Goal: Task Accomplishment & Management: Use online tool/utility

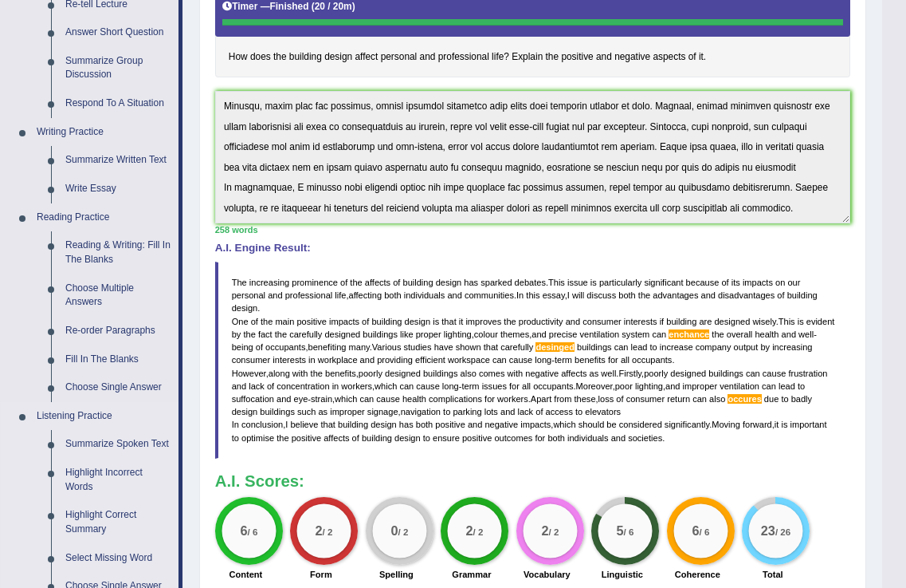
scroll to position [662, 0]
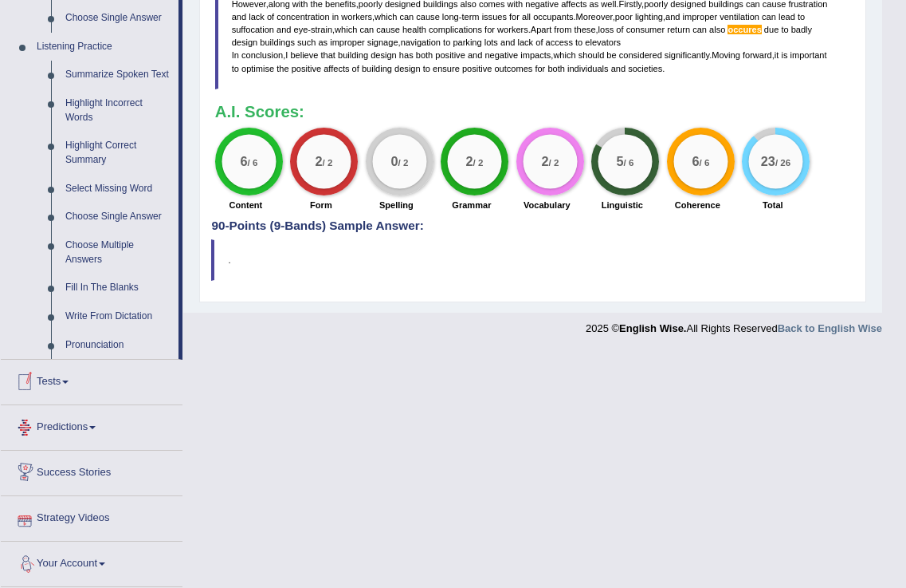
click at [45, 373] on link "Tests" at bounding box center [92, 380] width 182 height 40
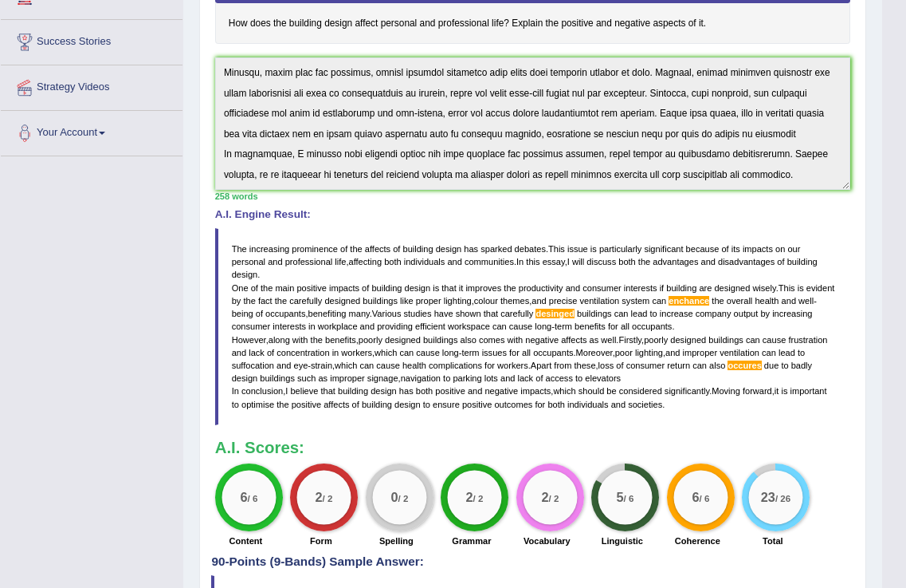
scroll to position [0, 0]
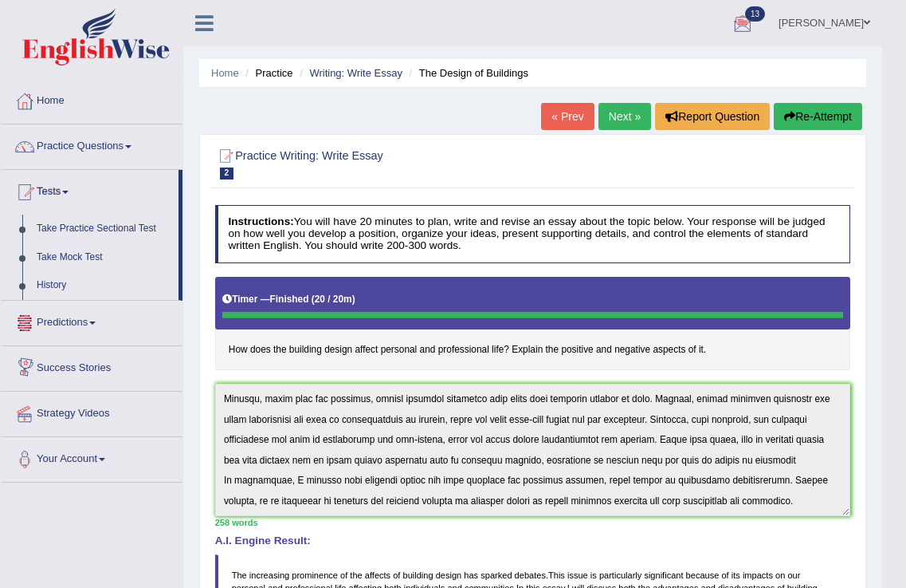
click at [95, 321] on span at bounding box center [92, 322] width 6 height 3
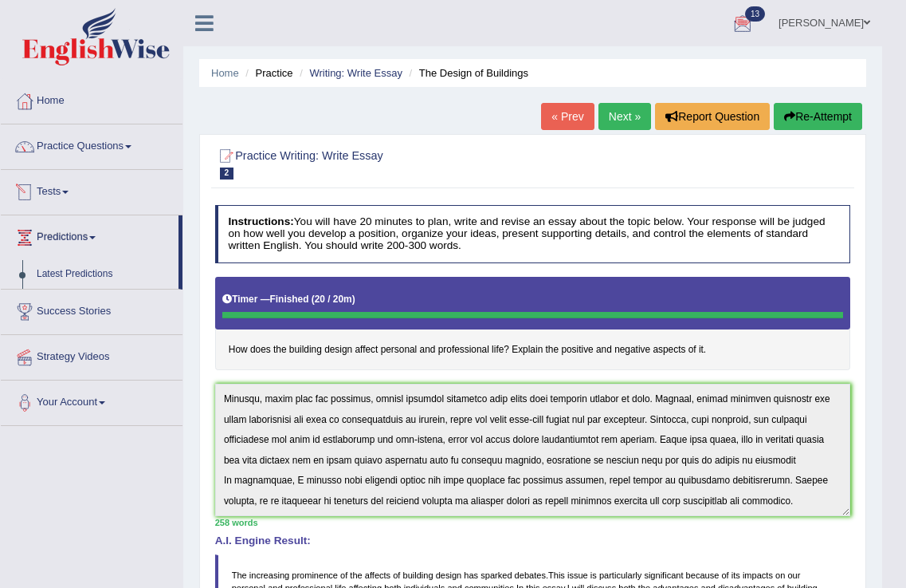
click at [72, 190] on link "Tests" at bounding box center [92, 190] width 182 height 40
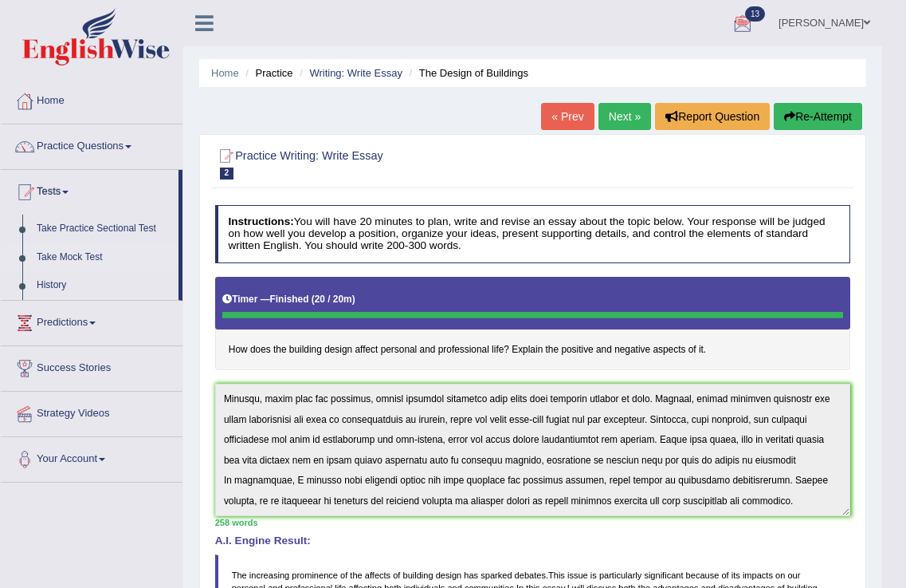
click at [55, 259] on link "Take Mock Test" at bounding box center [103, 257] width 149 height 29
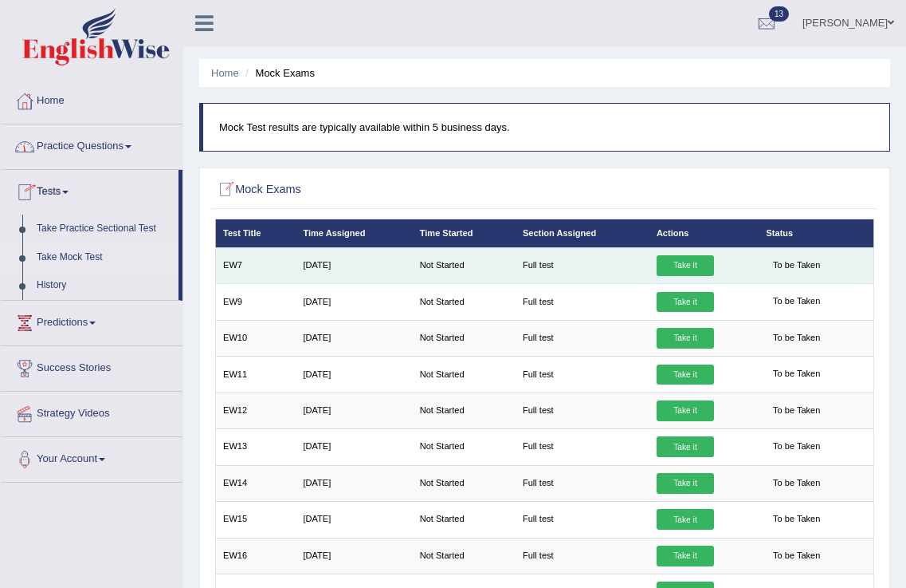
click at [688, 261] on link "Take it" at bounding box center [685, 265] width 57 height 21
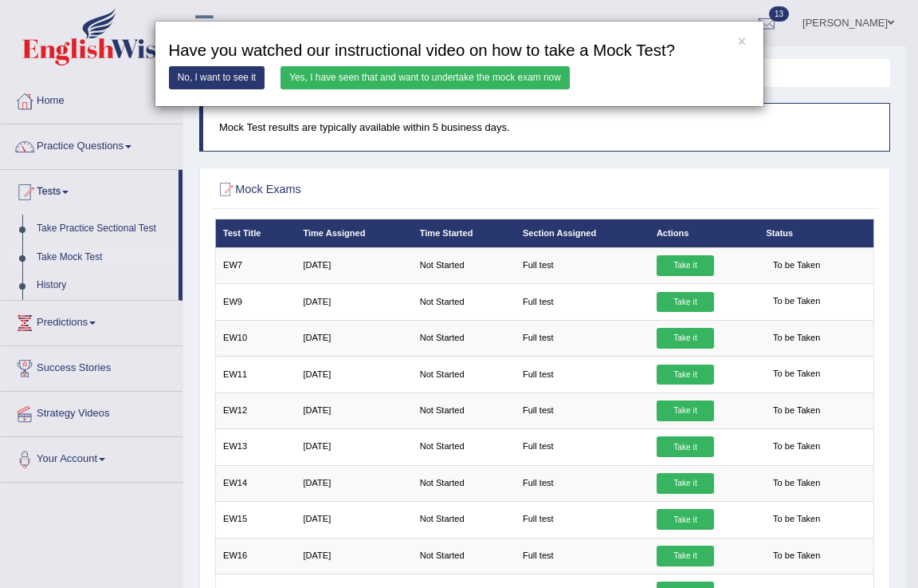
click at [389, 75] on link "Yes, I have seen that and want to undertake the mock exam now" at bounding box center [425, 77] width 289 height 23
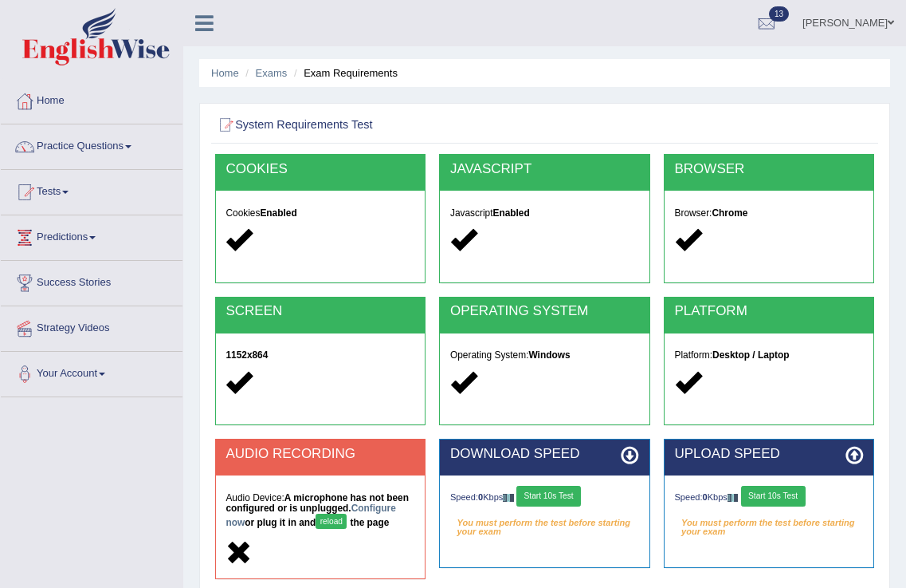
scroll to position [250, 0]
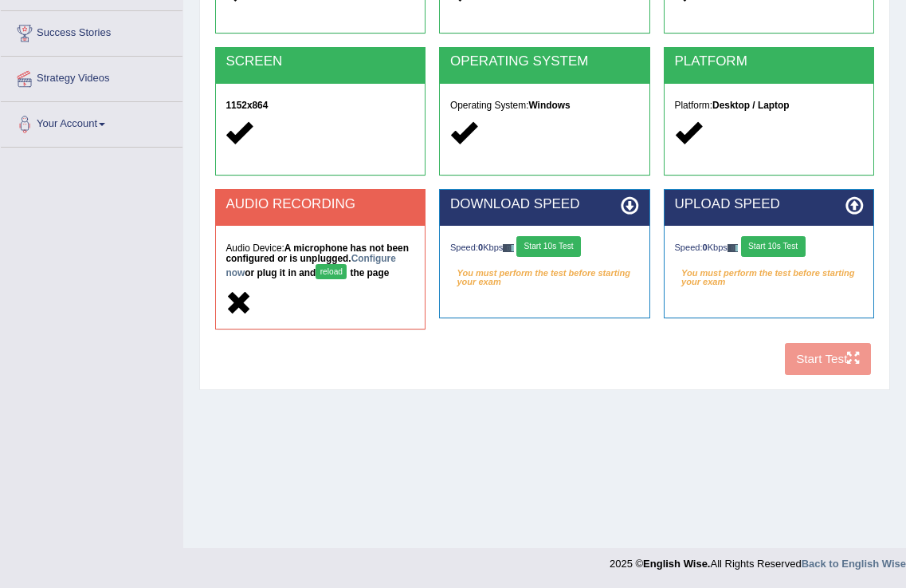
click at [328, 273] on button "reload" at bounding box center [331, 271] width 31 height 15
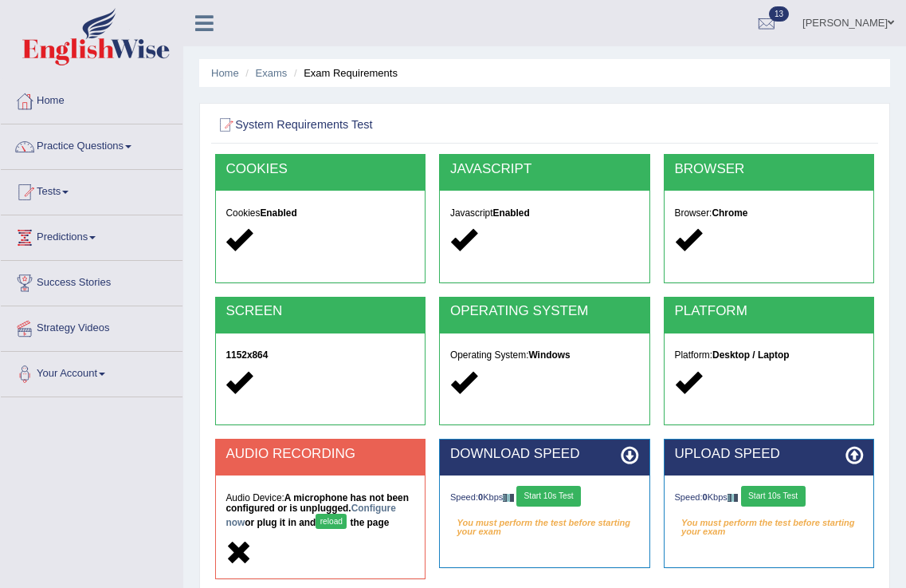
scroll to position [250, 0]
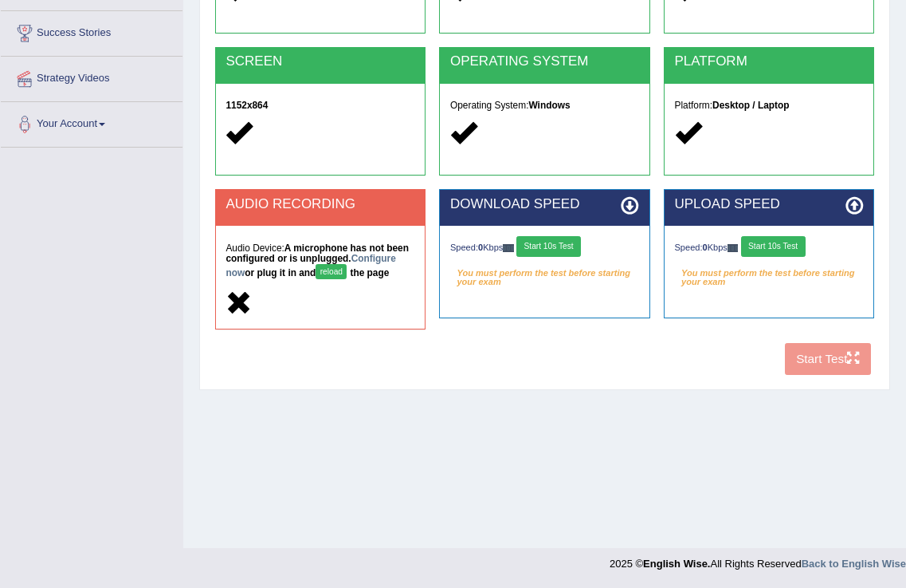
click at [235, 303] on icon at bounding box center [239, 302] width 26 height 26
click at [235, 301] on icon at bounding box center [239, 302] width 26 height 26
click at [564, 238] on button "Start 10s Test" at bounding box center [549, 246] width 65 height 21
click at [785, 241] on button "Start 10s Test" at bounding box center [773, 246] width 65 height 21
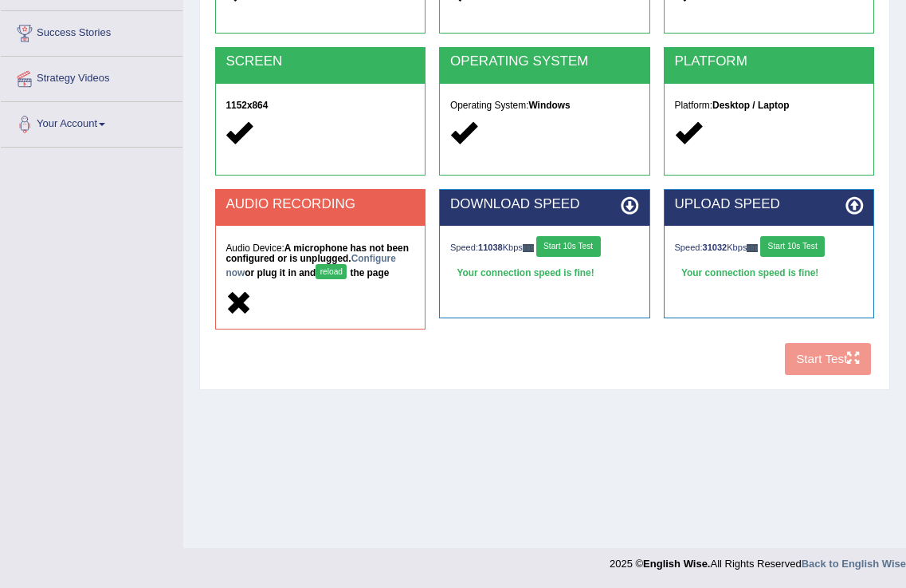
scroll to position [0, 0]
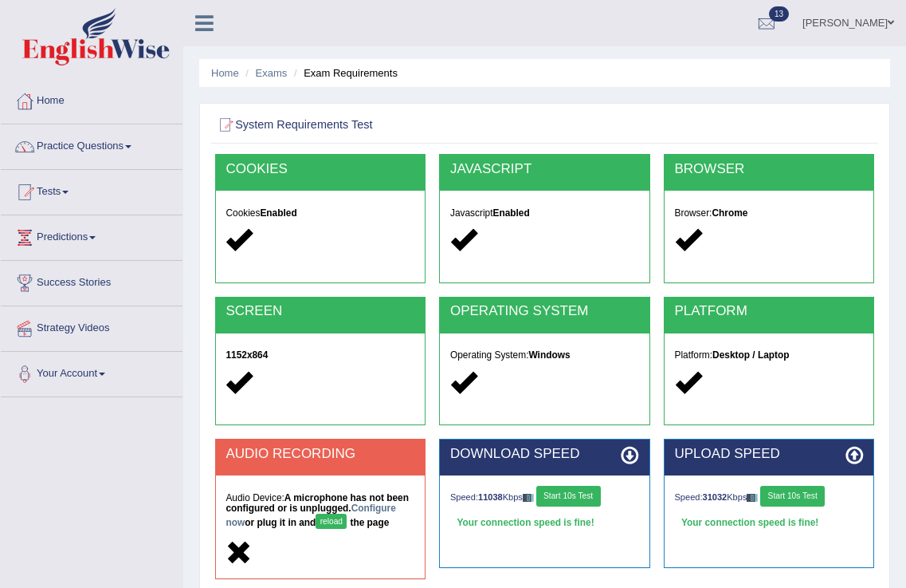
click at [889, 18] on span at bounding box center [891, 23] width 6 height 10
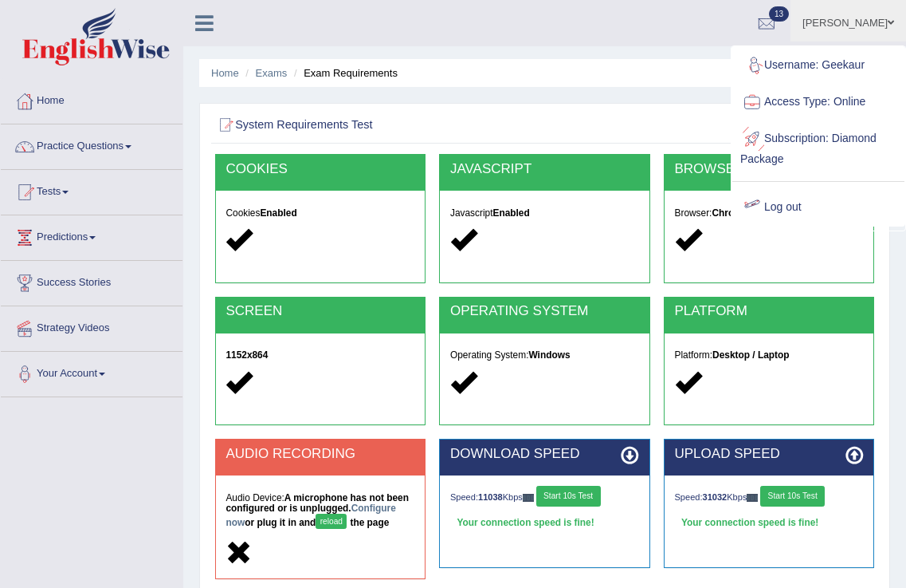
click at [782, 204] on link "Log out" at bounding box center [819, 207] width 172 height 37
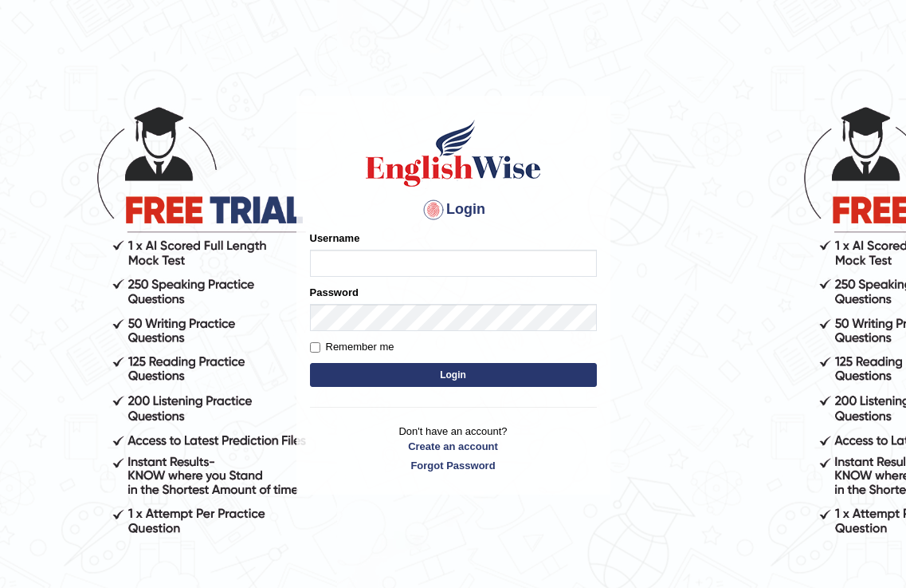
click at [147, 319] on body "Login Please fix the following errors: Username Password Remember me Login Don'…" at bounding box center [453, 339] width 906 height 588
click at [141, 301] on body "Login Please fix the following errors: Username Password Remember me Login Don'…" at bounding box center [453, 339] width 906 height 588
